Goal: Obtain resource: Download file/media

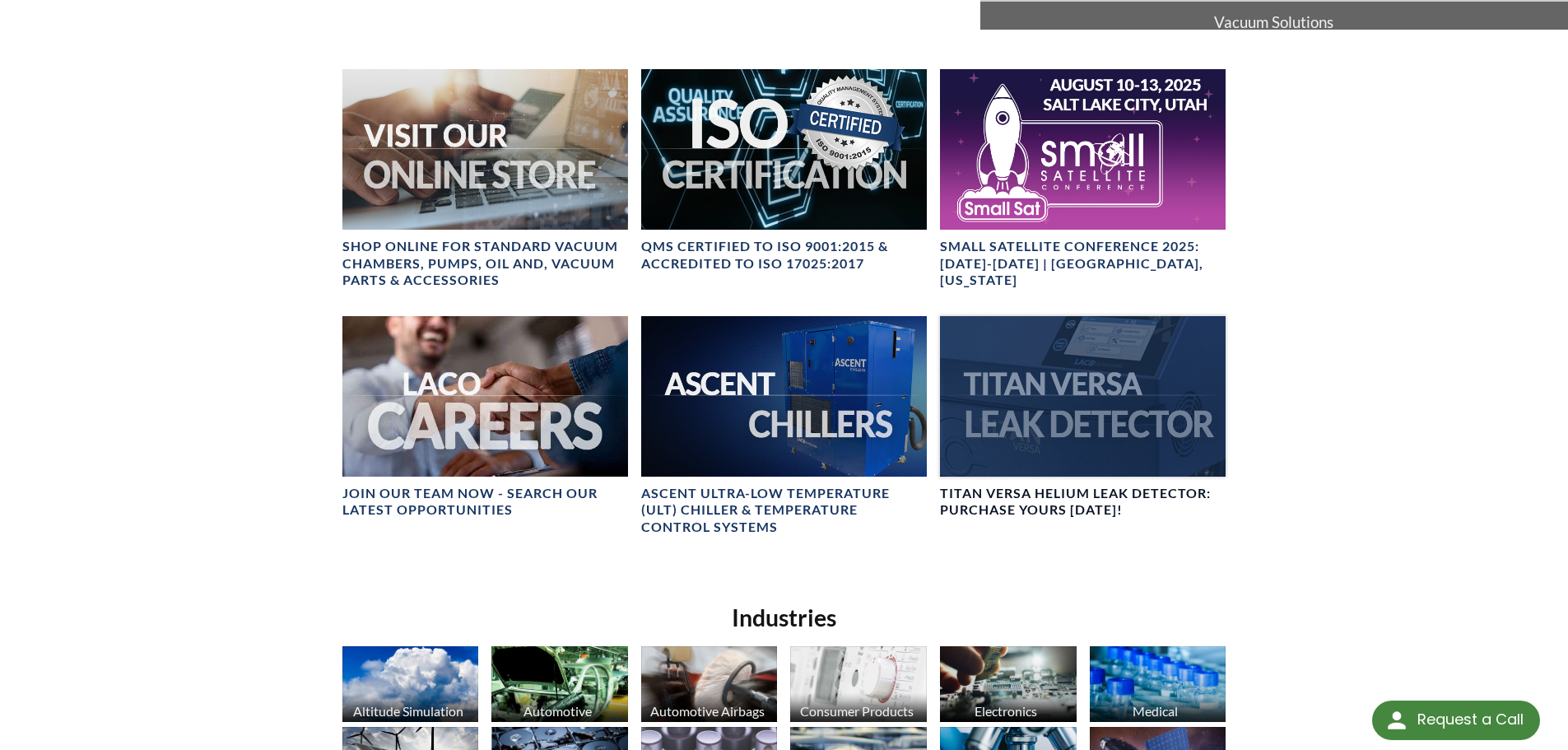
scroll to position [658, 0]
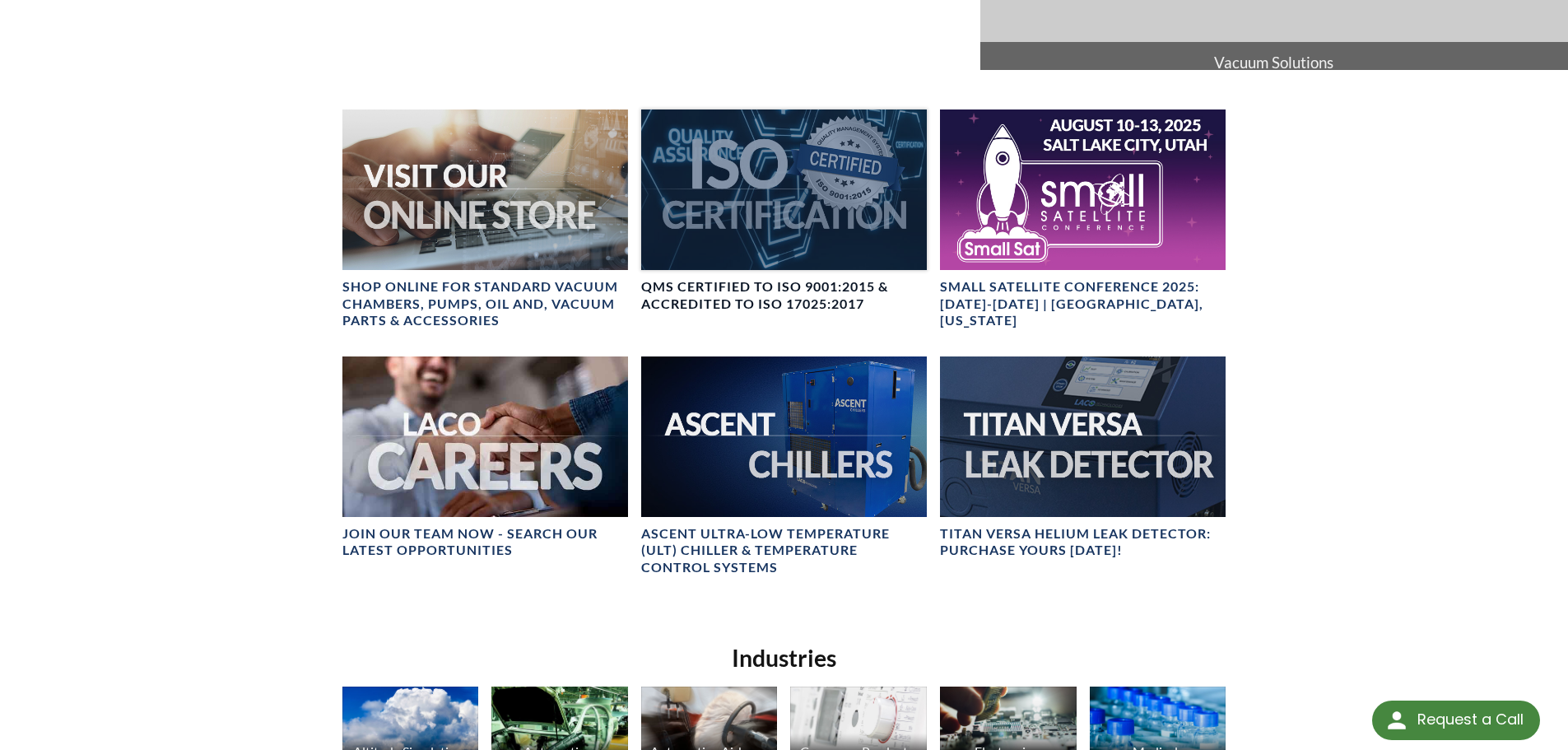
click at [760, 180] on div at bounding box center [784, 189] width 286 height 160
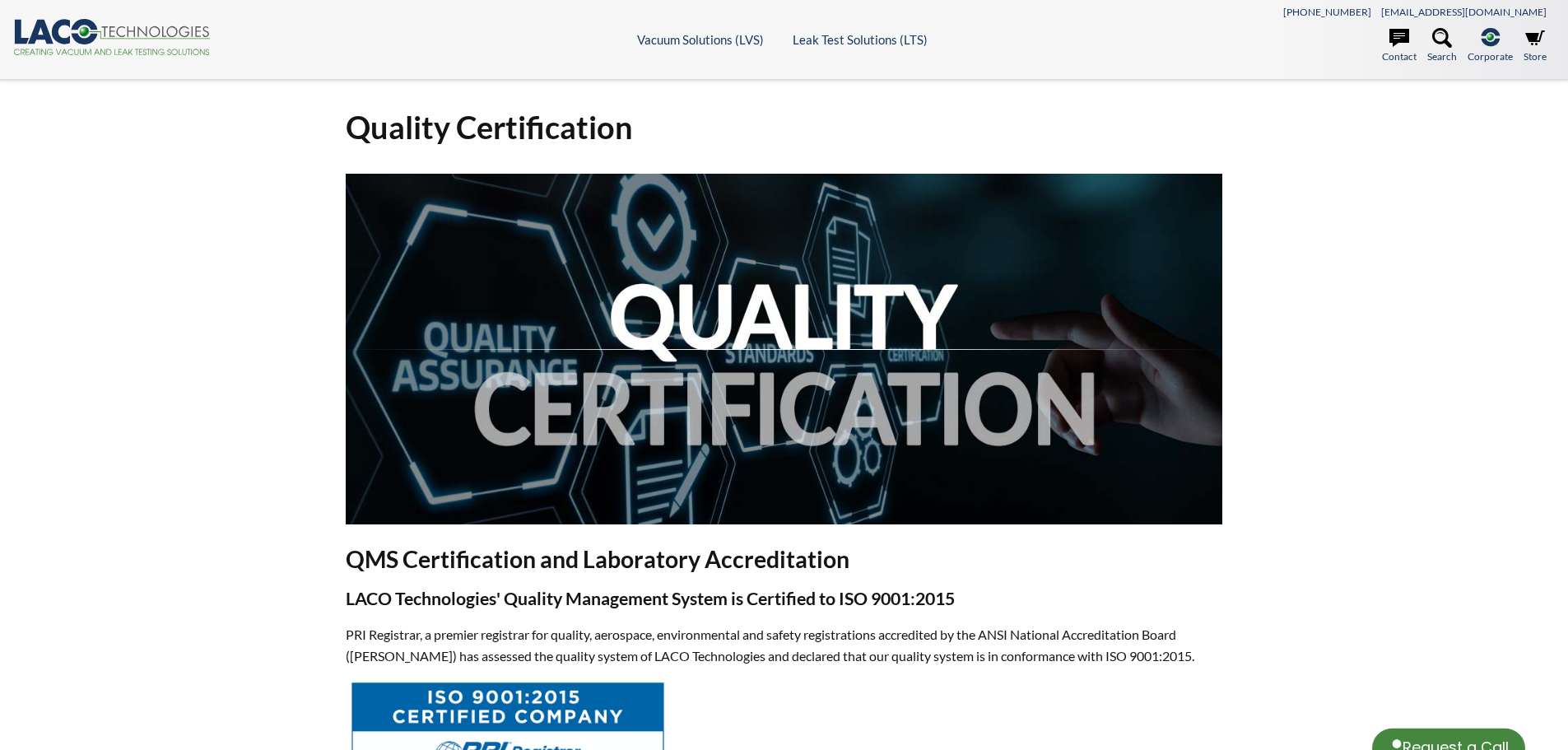
select select "Language Translate Widget"
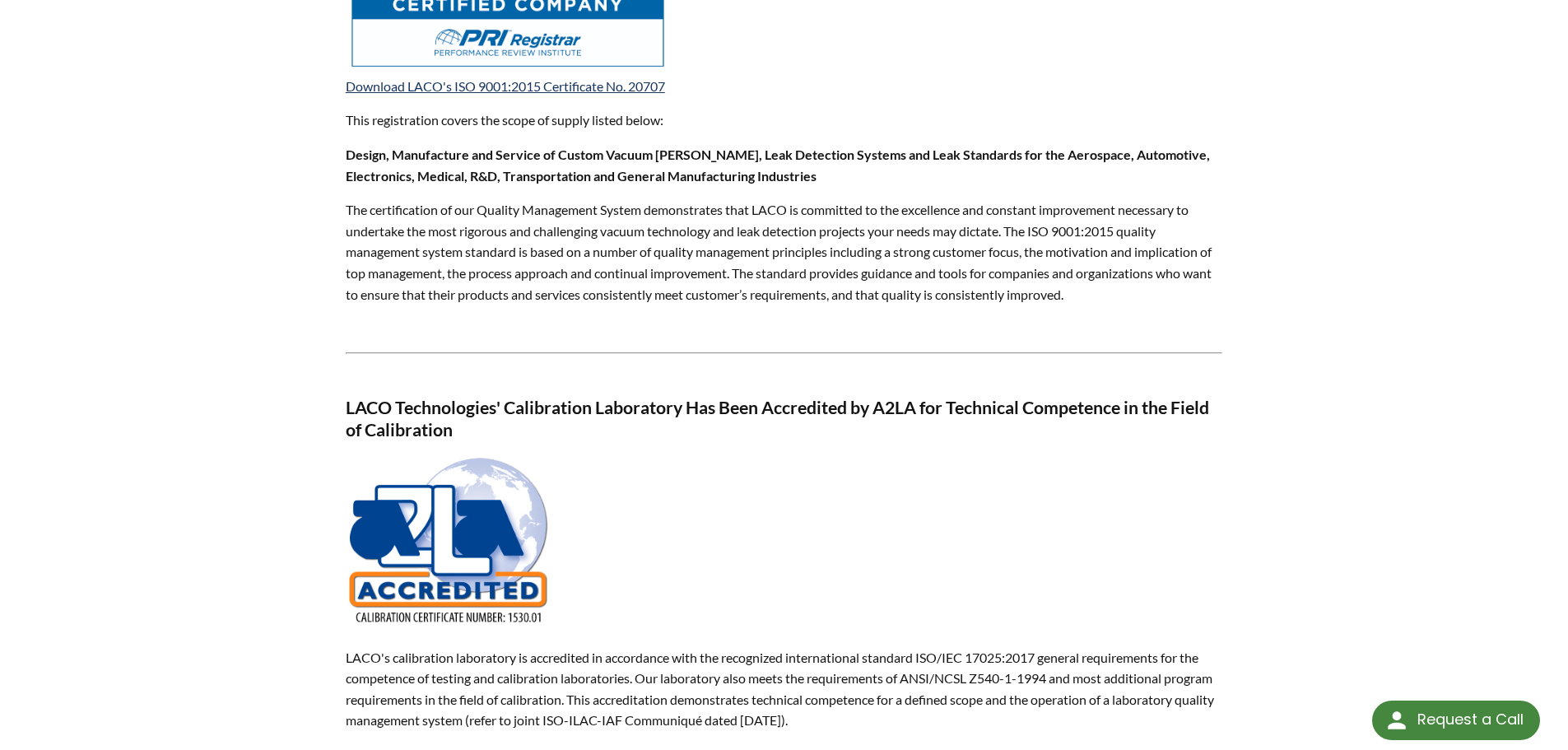
scroll to position [741, 0]
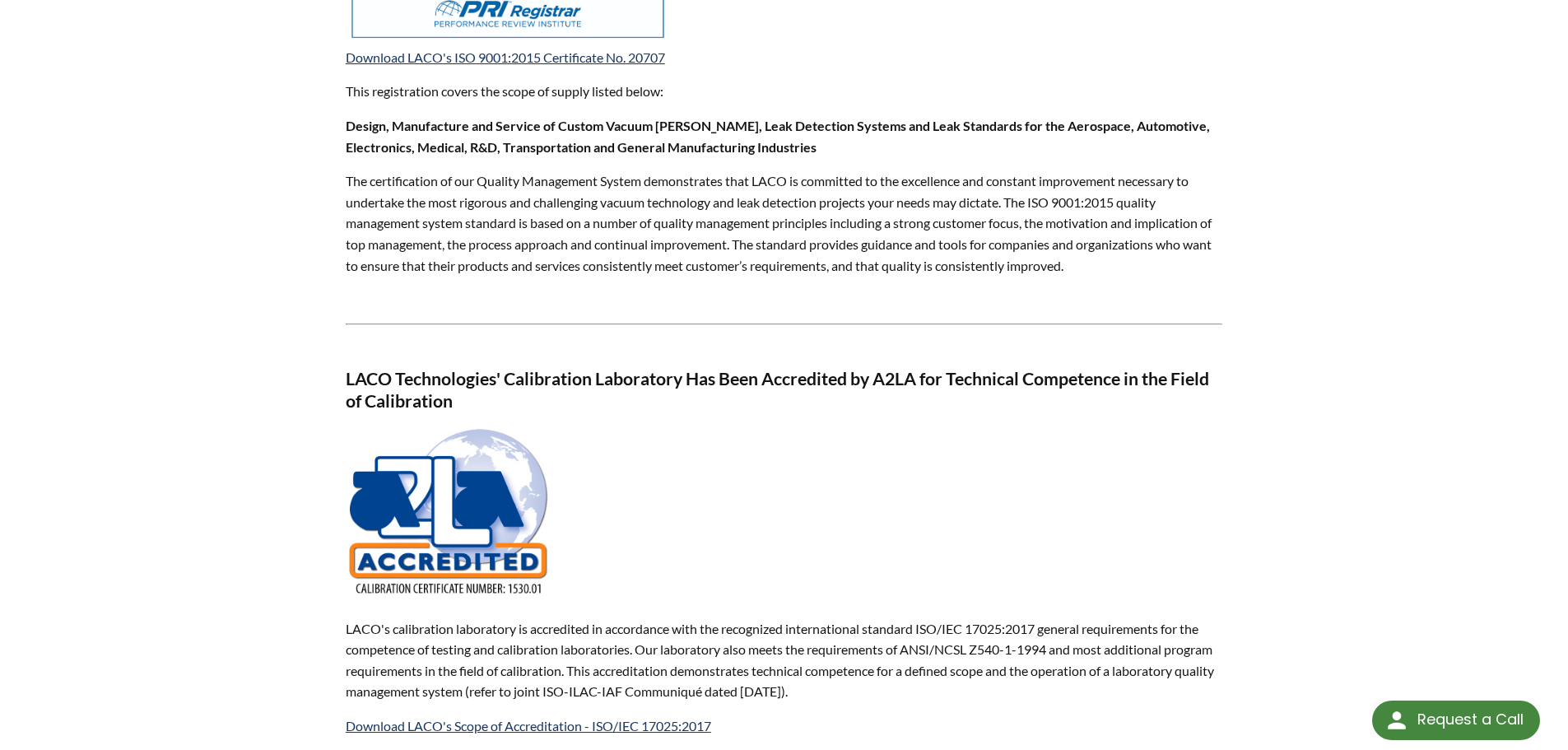
click at [465, 541] on img at bounding box center [449, 513] width 206 height 172
